Goal: Task Accomplishment & Management: Manage account settings

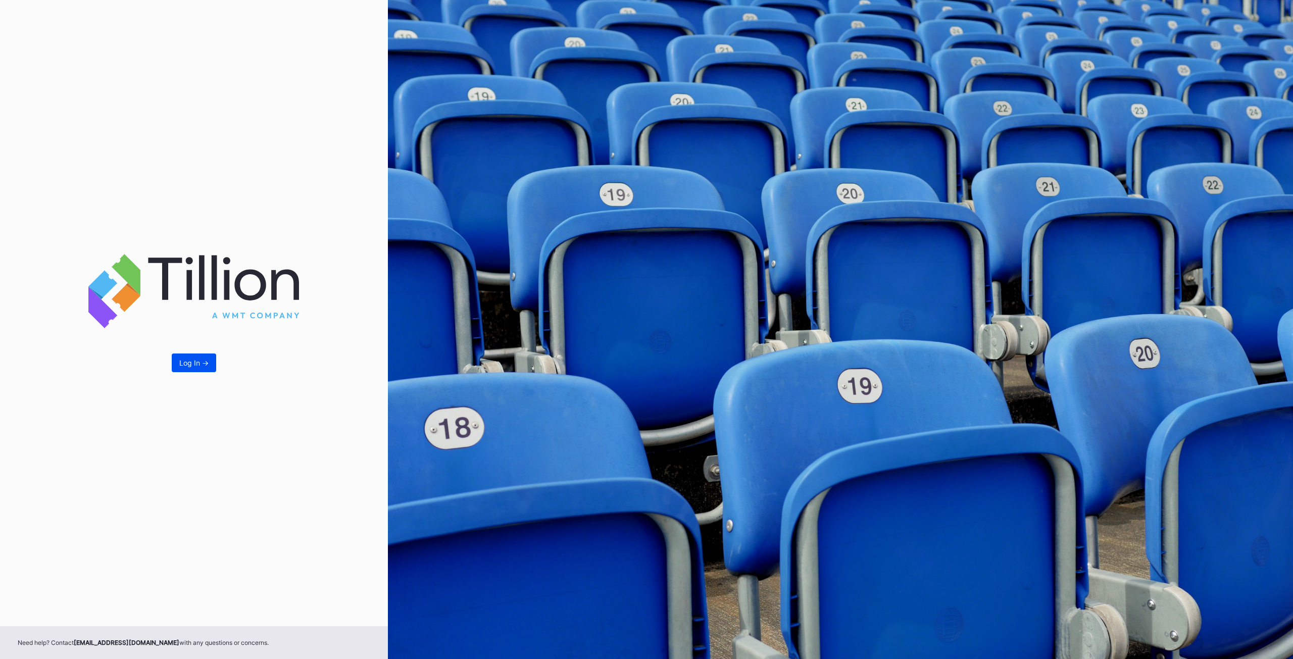
click at [200, 365] on div "Log In ->" at bounding box center [193, 363] width 29 height 9
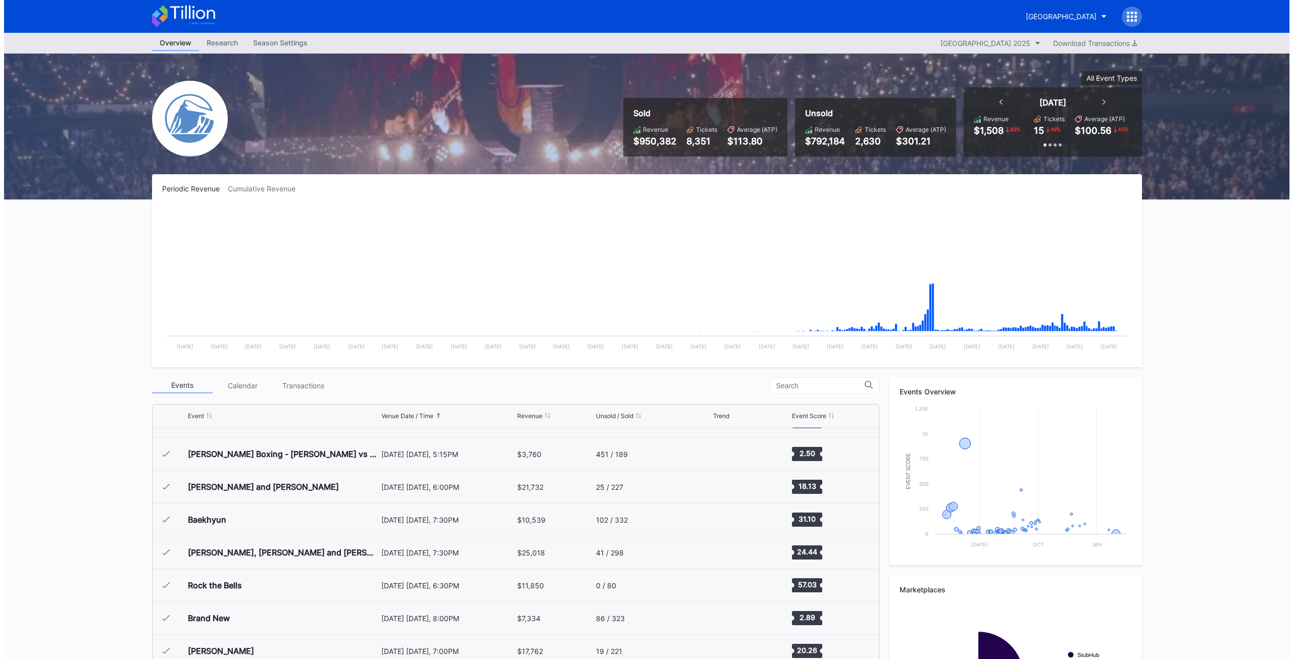
scroll to position [1084, 0]
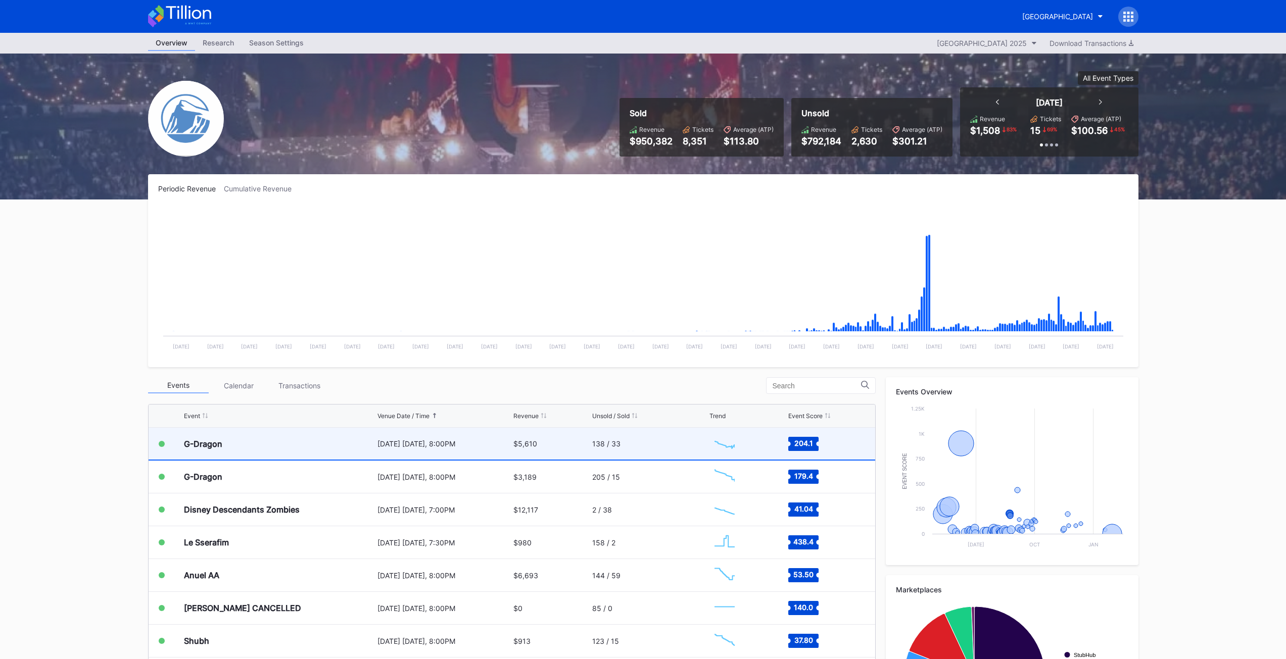
click at [231, 445] on div "G-Dragon" at bounding box center [279, 444] width 191 height 32
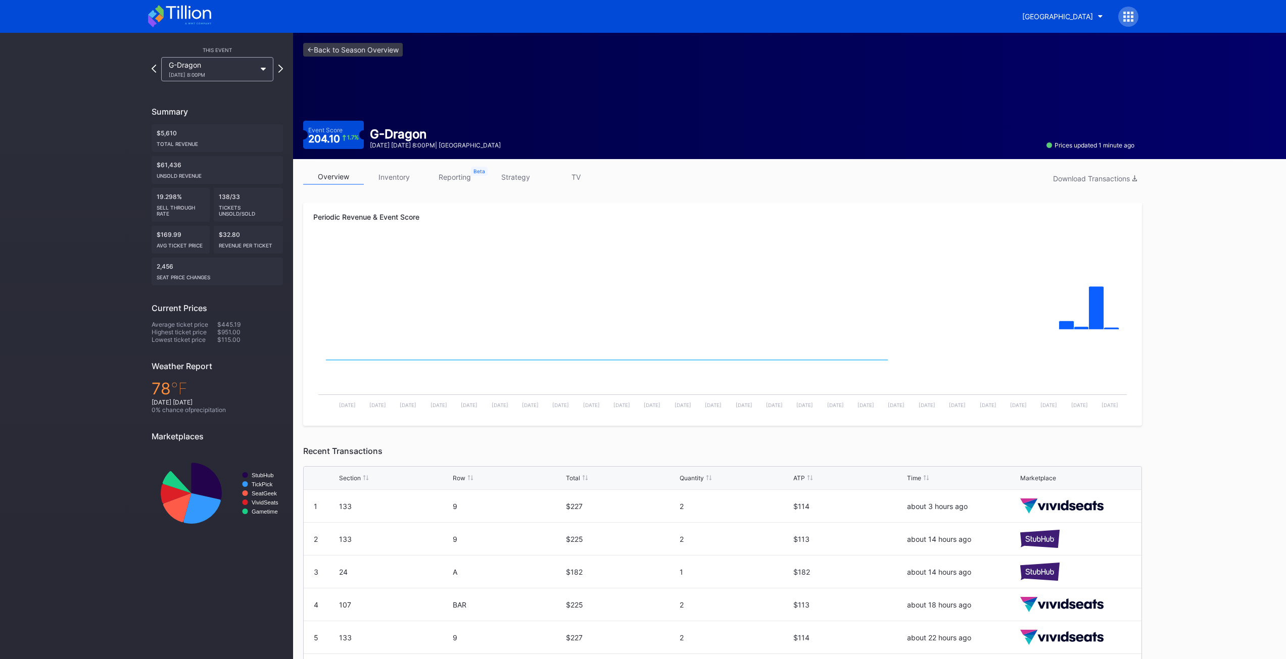
click at [397, 180] on link "inventory" at bounding box center [394, 177] width 61 height 16
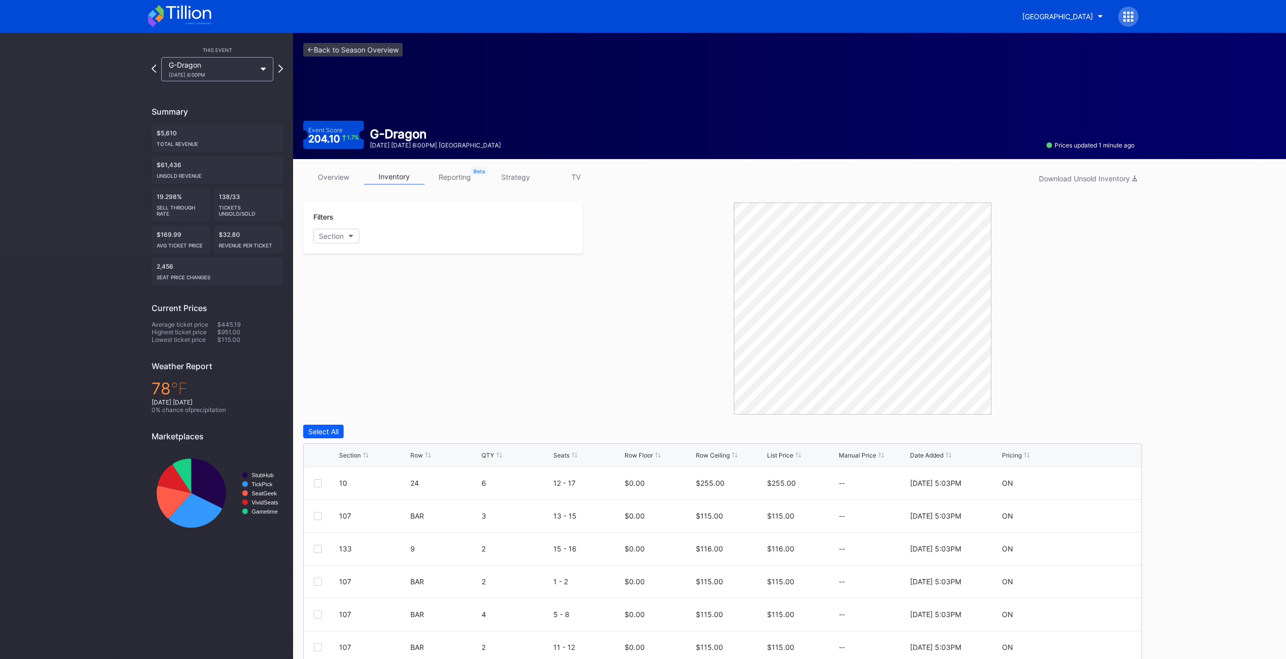
click at [467, 175] on link "reporting" at bounding box center [454, 177] width 61 height 16
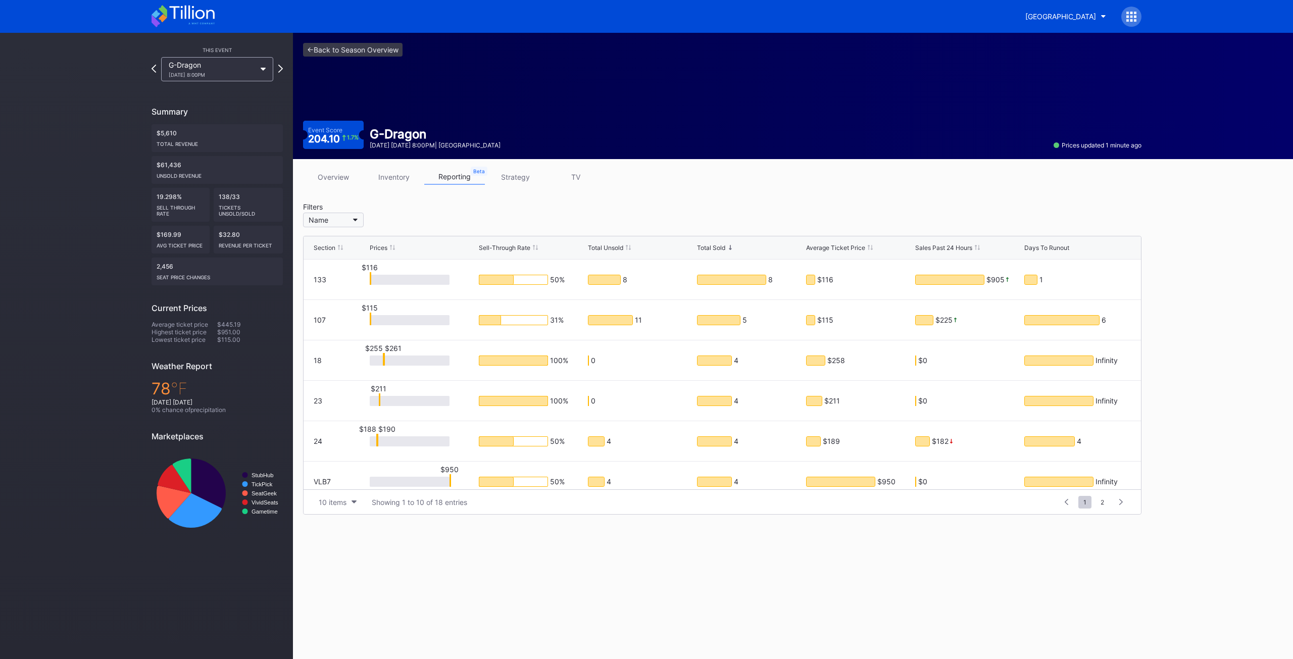
click at [342, 222] on button "Name" at bounding box center [333, 220] width 61 height 15
click at [336, 273] on div "10" at bounding box center [362, 276] width 118 height 19
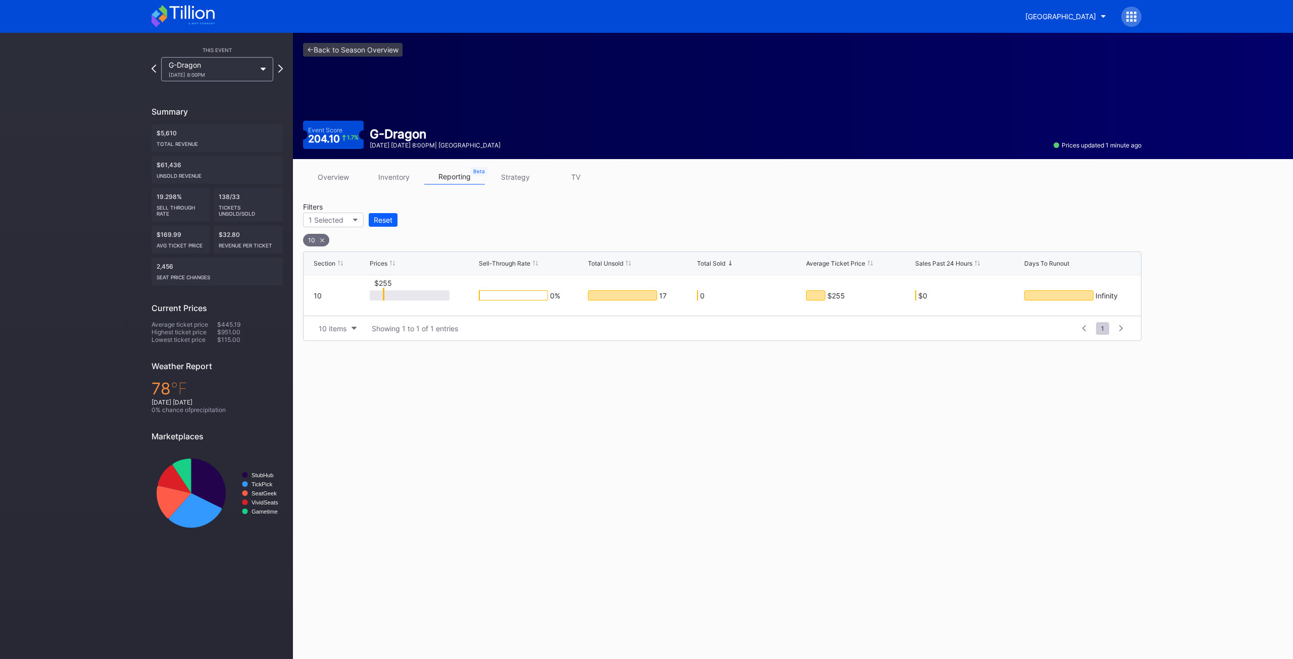
click at [399, 179] on link "inventory" at bounding box center [394, 177] width 61 height 16
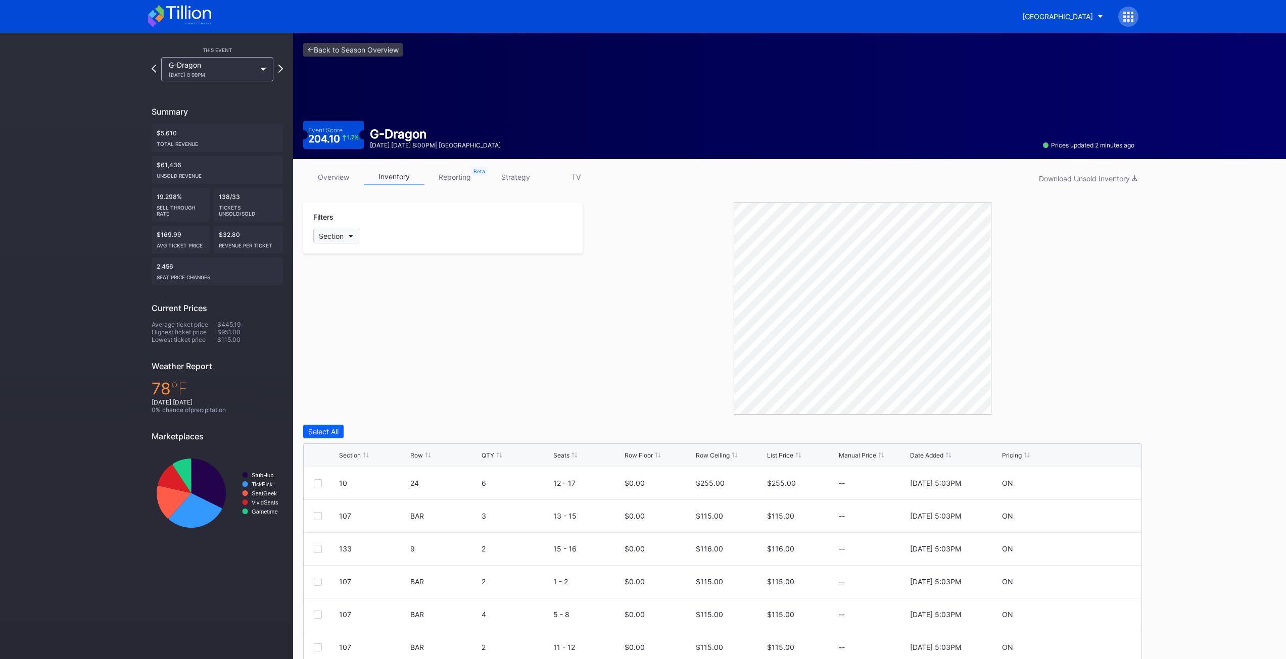
click at [336, 237] on div "Section" at bounding box center [331, 236] width 25 height 9
click at [340, 297] on div "10" at bounding box center [372, 292] width 118 height 19
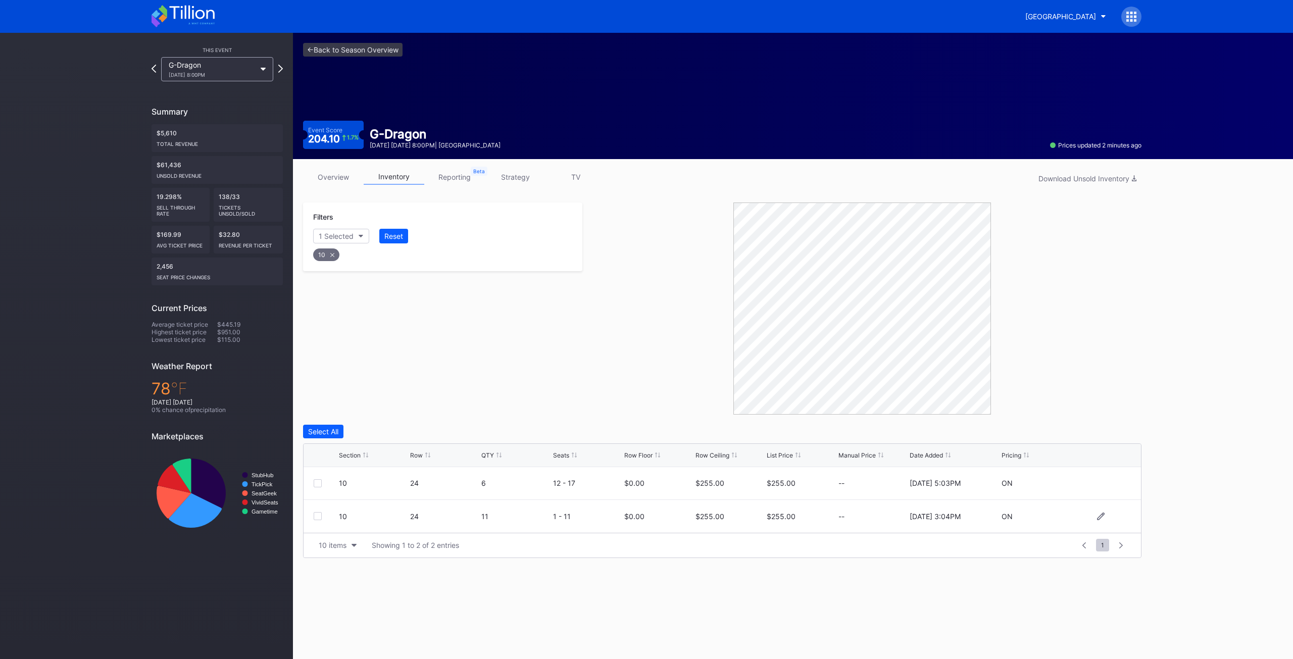
click at [320, 515] on div at bounding box center [318, 516] width 8 height 8
click at [1118, 433] on div "Delete 1 Row" at bounding box center [1116, 431] width 41 height 9
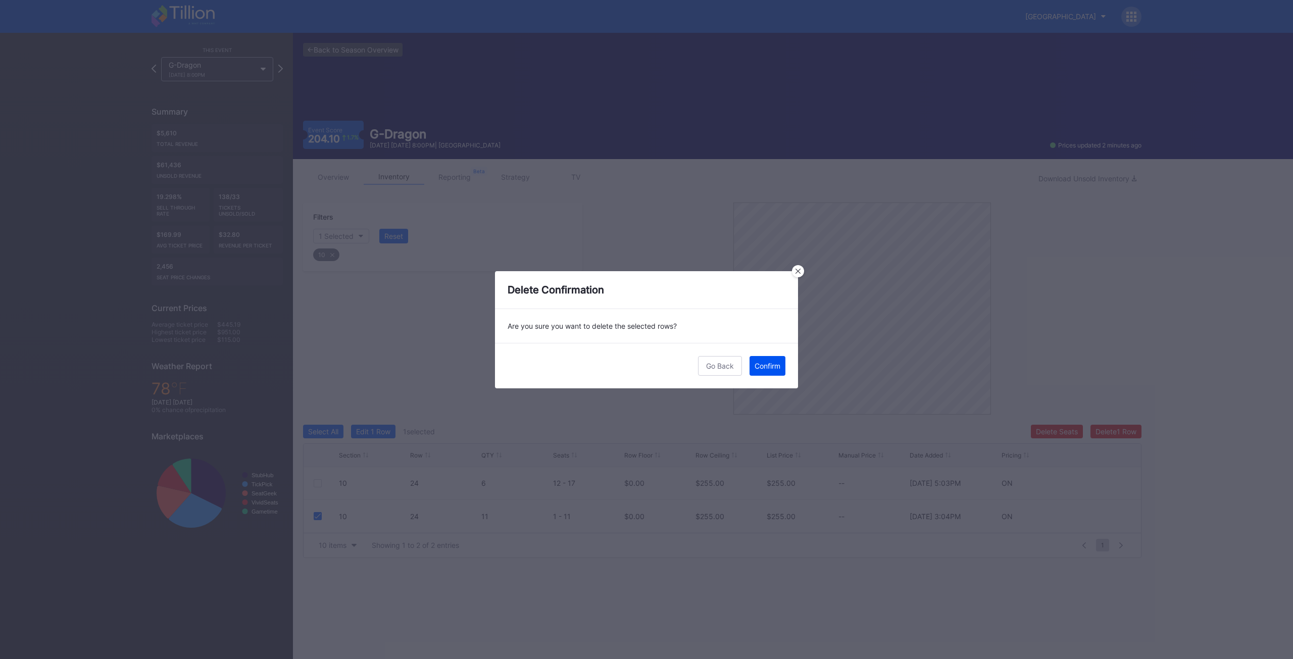
click at [773, 372] on button "Confirm" at bounding box center [768, 366] width 36 height 20
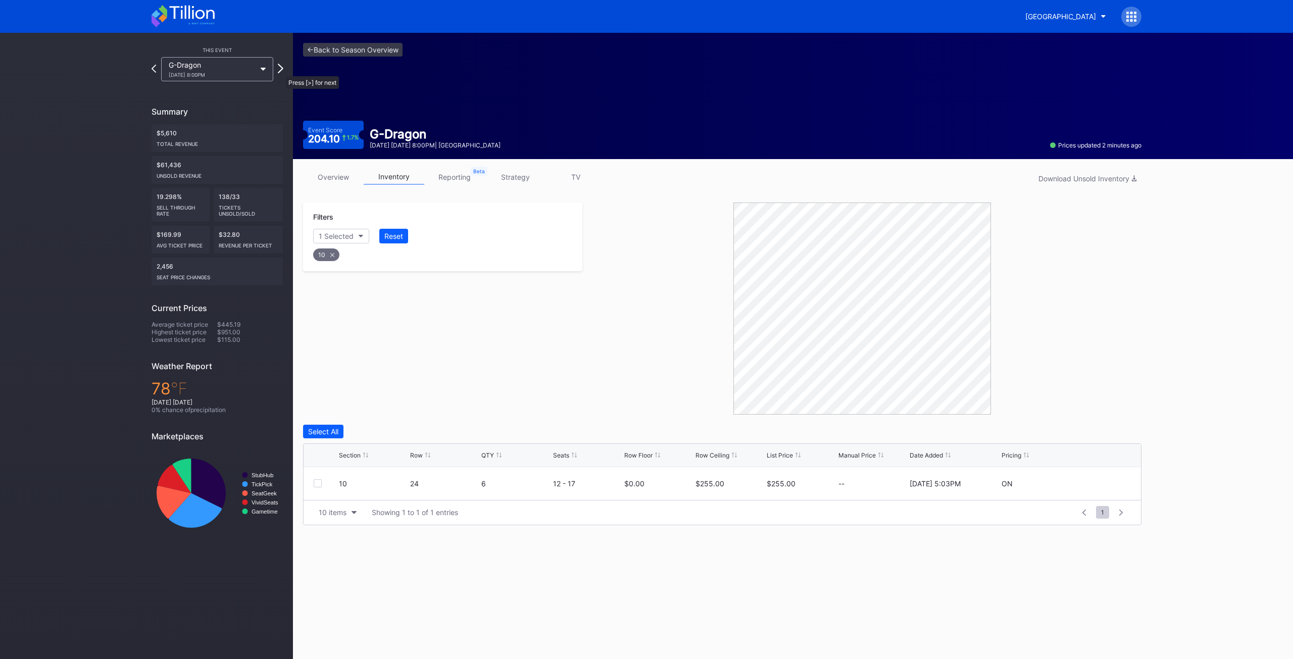
click at [281, 71] on icon at bounding box center [281, 69] width 6 height 10
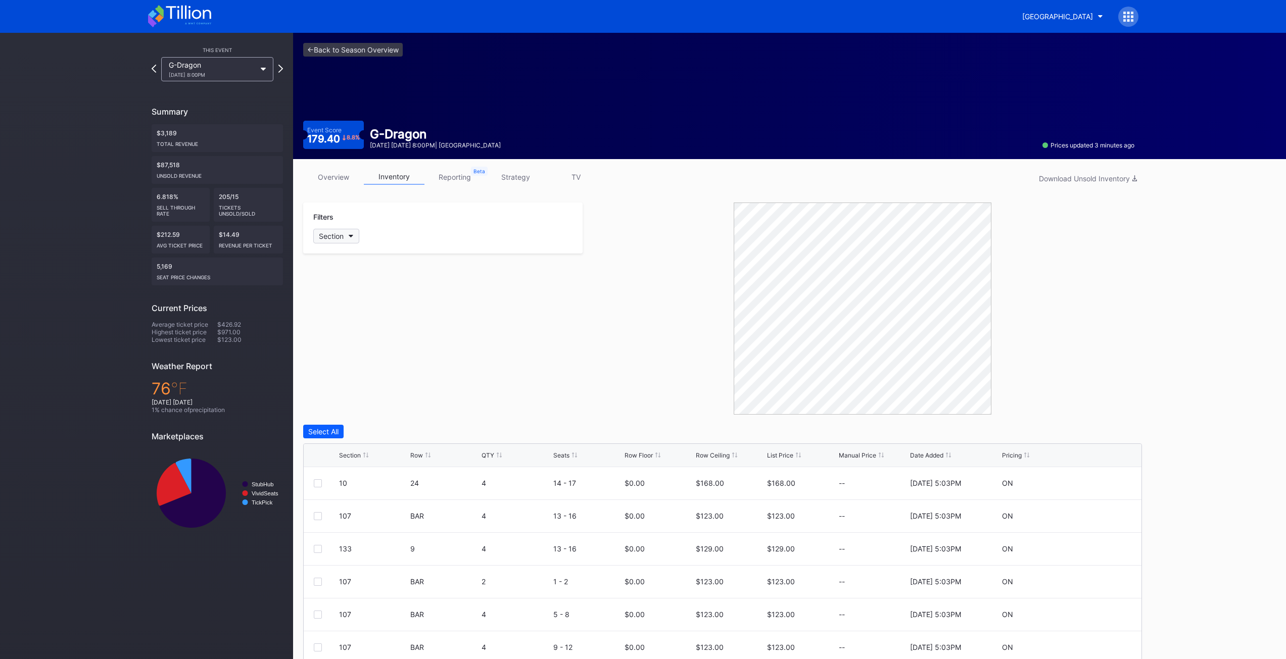
click at [324, 240] on div "Section" at bounding box center [331, 236] width 25 height 9
click at [339, 294] on div "10" at bounding box center [341, 293] width 8 height 9
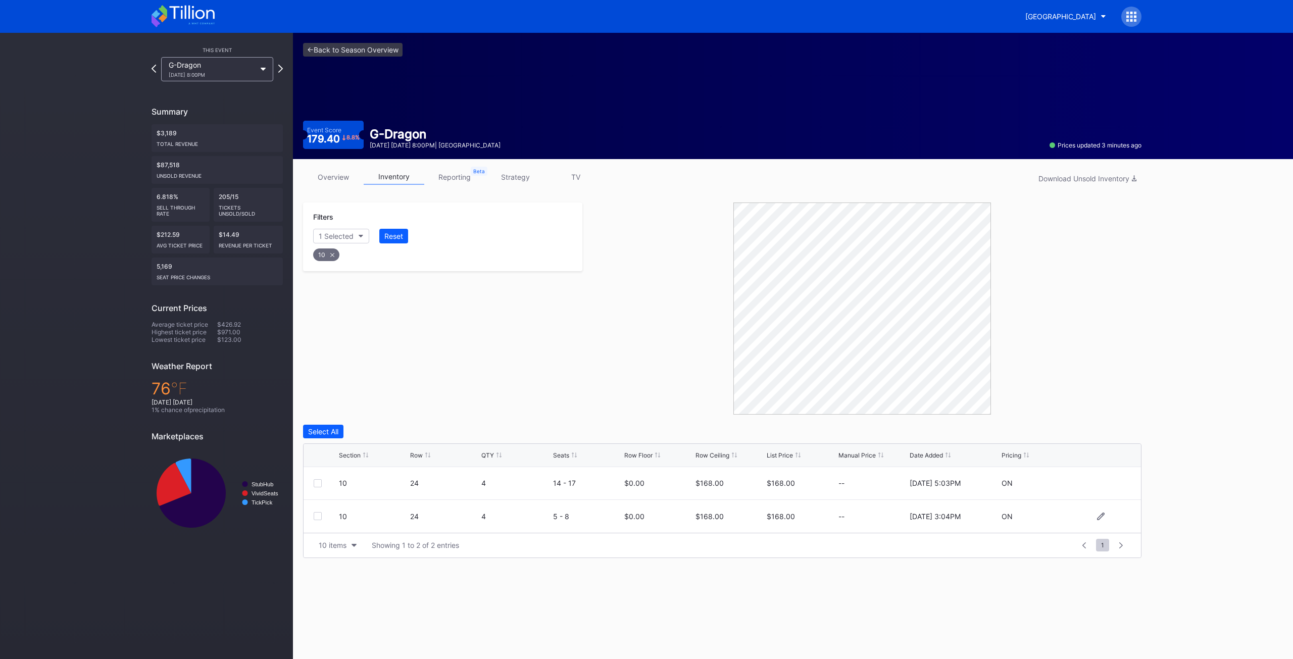
click at [319, 517] on div at bounding box center [318, 516] width 8 height 8
click at [1106, 432] on div "Delete 1 Row" at bounding box center [1116, 431] width 41 height 9
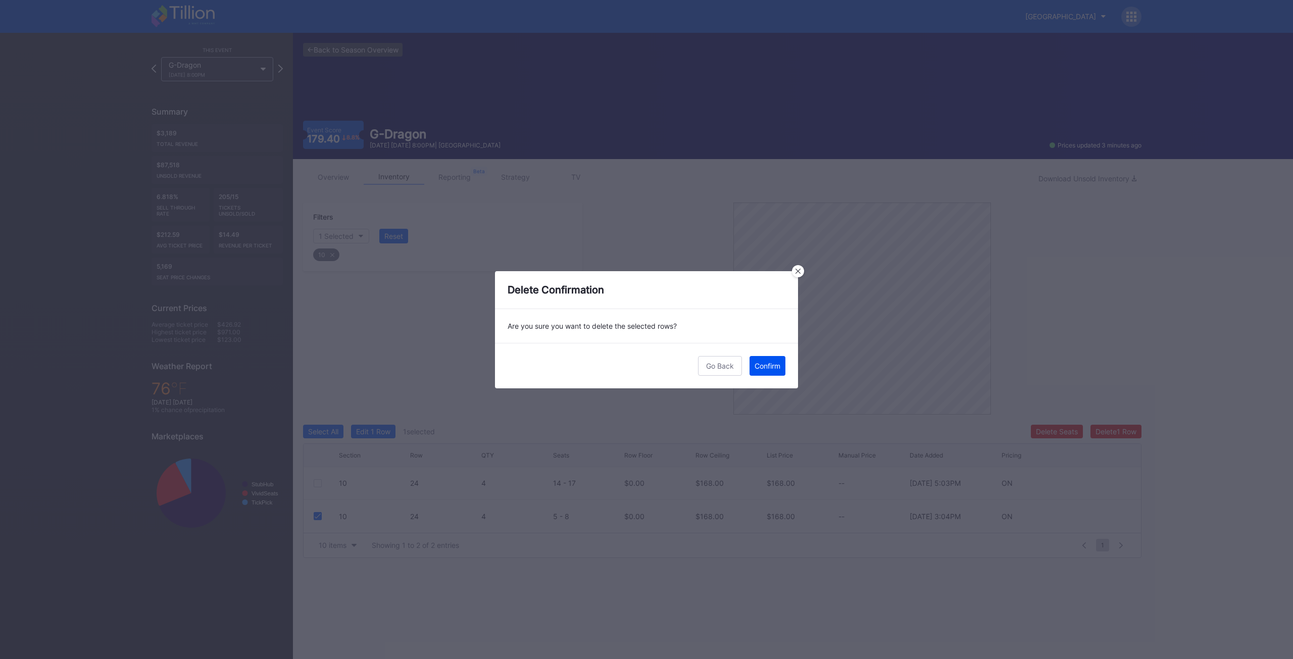
click at [764, 365] on div "Confirm" at bounding box center [768, 366] width 26 height 9
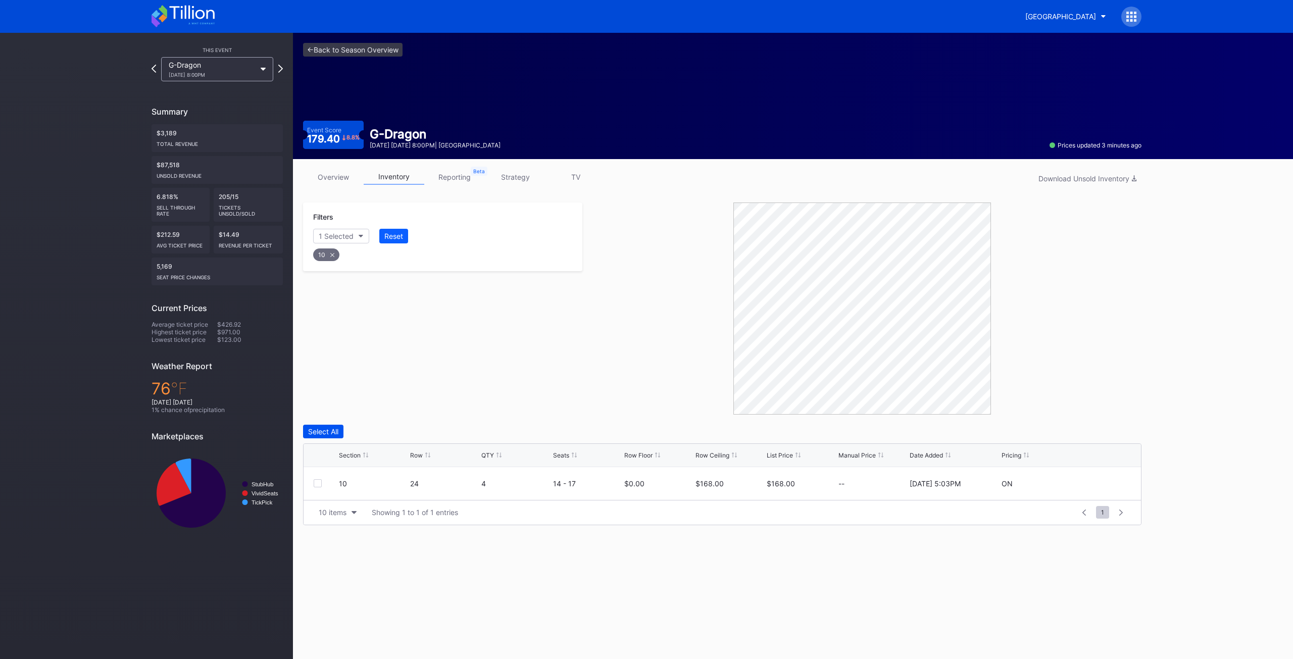
click at [337, 435] on div "Select All" at bounding box center [323, 431] width 30 height 9
click at [1124, 433] on div "Delete 1 Row" at bounding box center [1116, 431] width 41 height 9
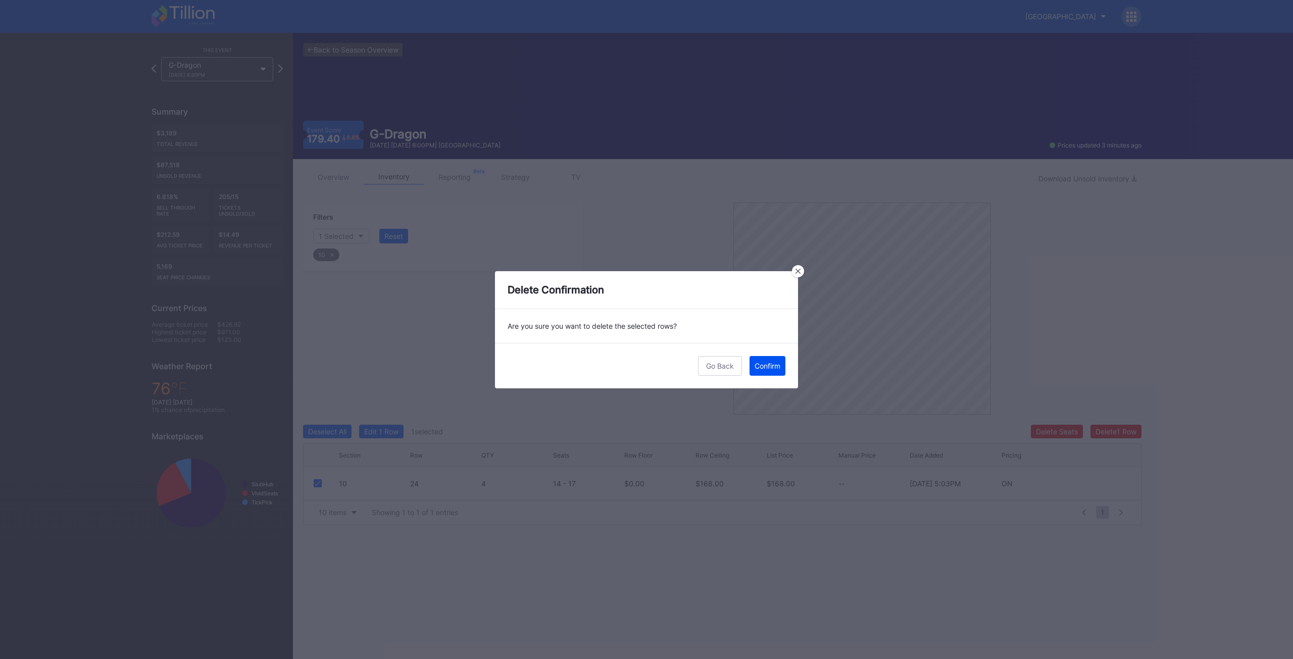
click at [762, 365] on div "Confirm" at bounding box center [768, 366] width 26 height 9
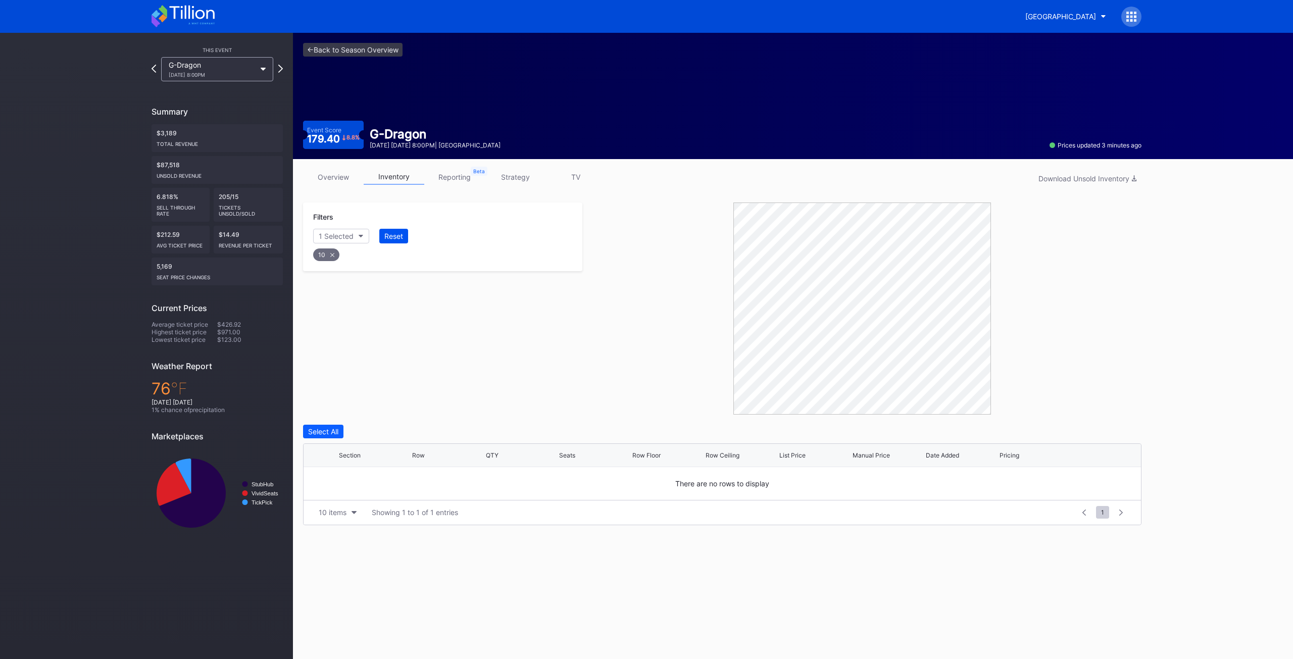
click at [394, 232] on div "Reset" at bounding box center [394, 236] width 19 height 9
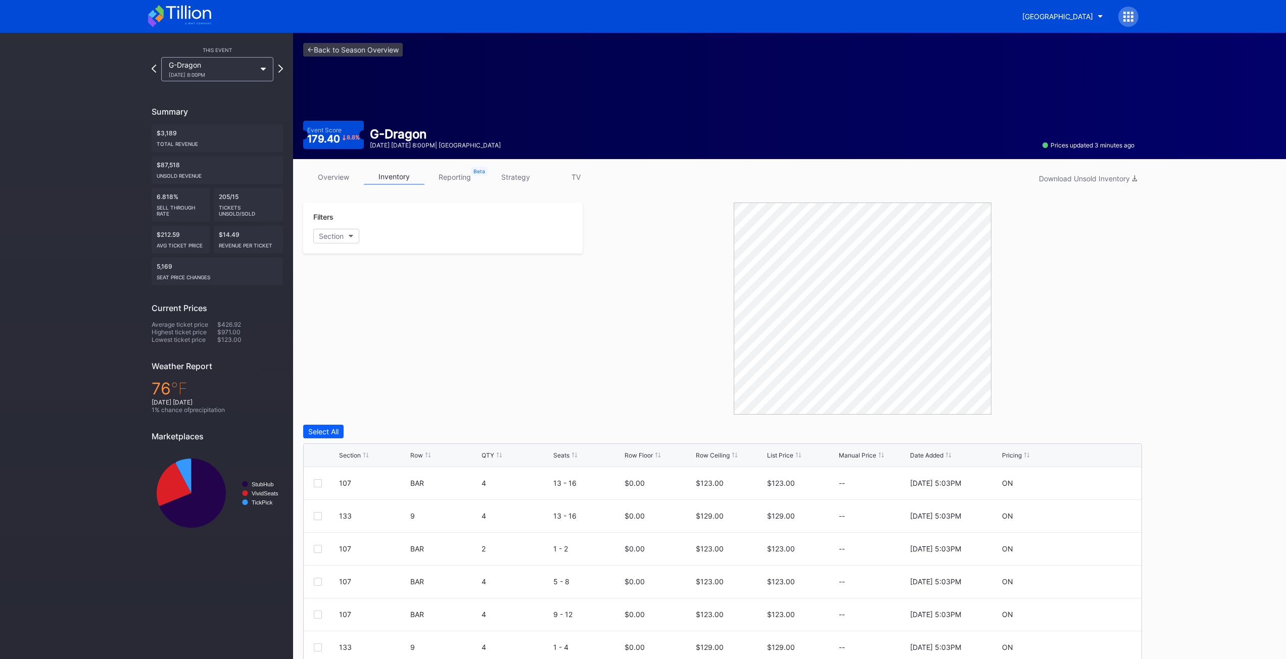
click at [452, 183] on link "reporting" at bounding box center [454, 177] width 61 height 16
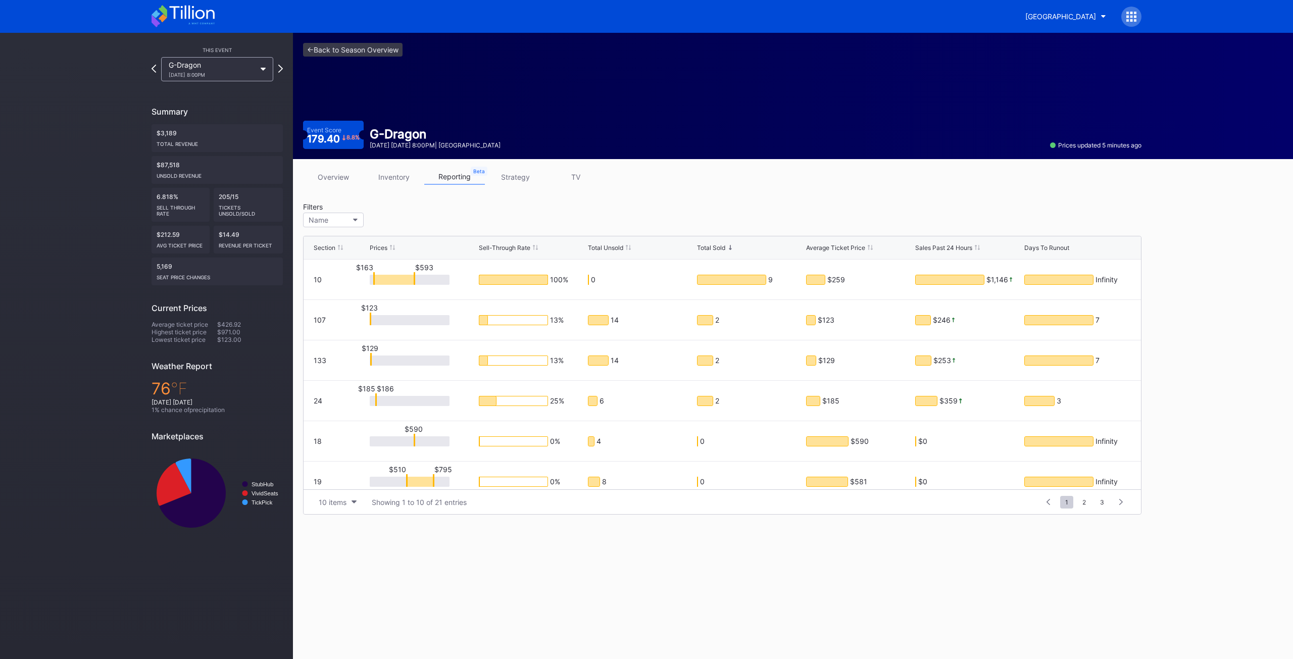
click at [358, 227] on div "Filters Name" at bounding box center [336, 217] width 66 height 28
click at [351, 222] on button "Name" at bounding box center [333, 220] width 61 height 15
click at [329, 277] on div "10" at bounding box center [330, 276] width 8 height 9
